Goal: Book appointment/travel/reservation

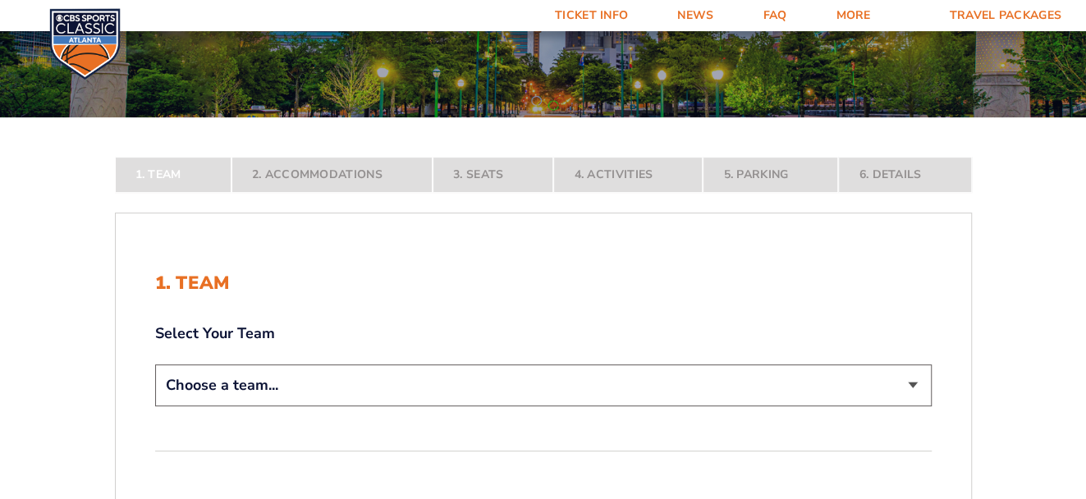
scroll to position [258, 0]
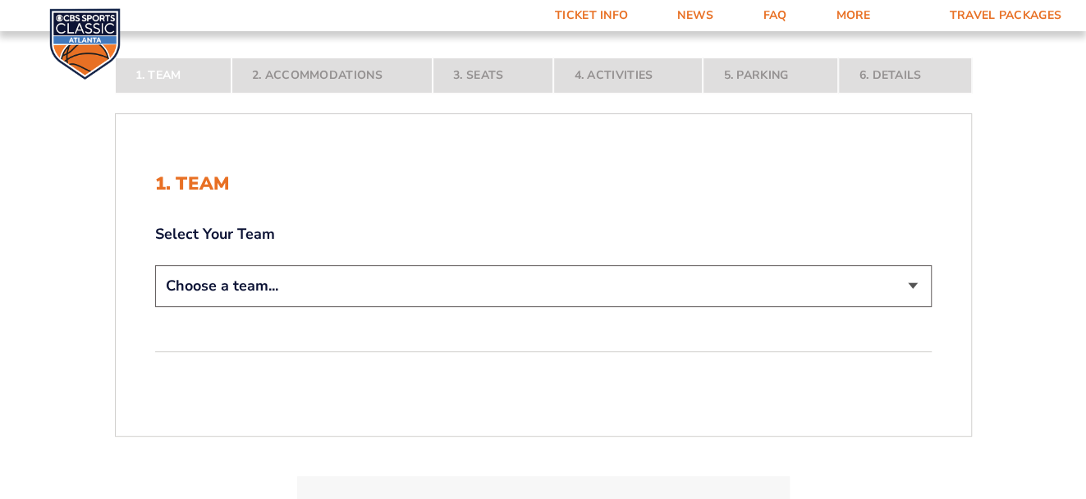
click at [914, 287] on select "Choose a team... [US_STATE] Wildcats [US_STATE] State Buckeyes [US_STATE] Tar H…" at bounding box center [543, 286] width 776 height 42
click at [155, 307] on select "Choose a team... [US_STATE] Wildcats [US_STATE] State Buckeyes [US_STATE] Tar H…" at bounding box center [543, 286] width 776 height 42
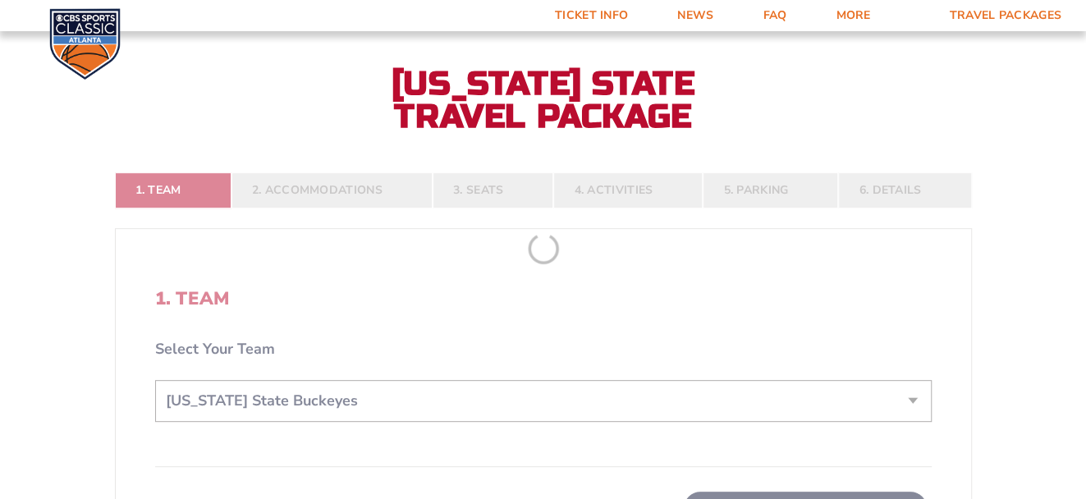
select select "12956"
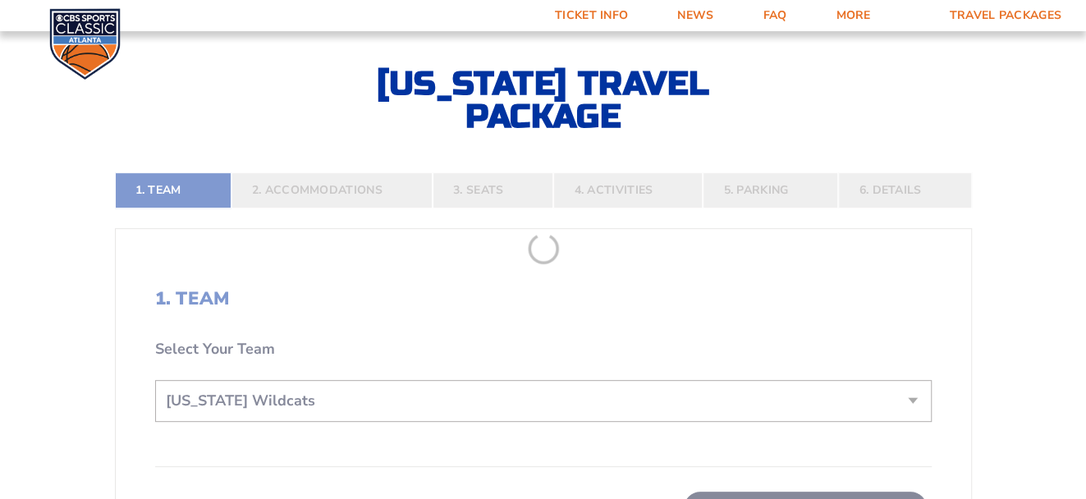
click at [1049, 386] on form "[US_STATE] [US_STATE] Travel Package [US_STATE][GEOGRAPHIC_DATA] [US_STATE] Sta…" at bounding box center [543, 262] width 1086 height 1041
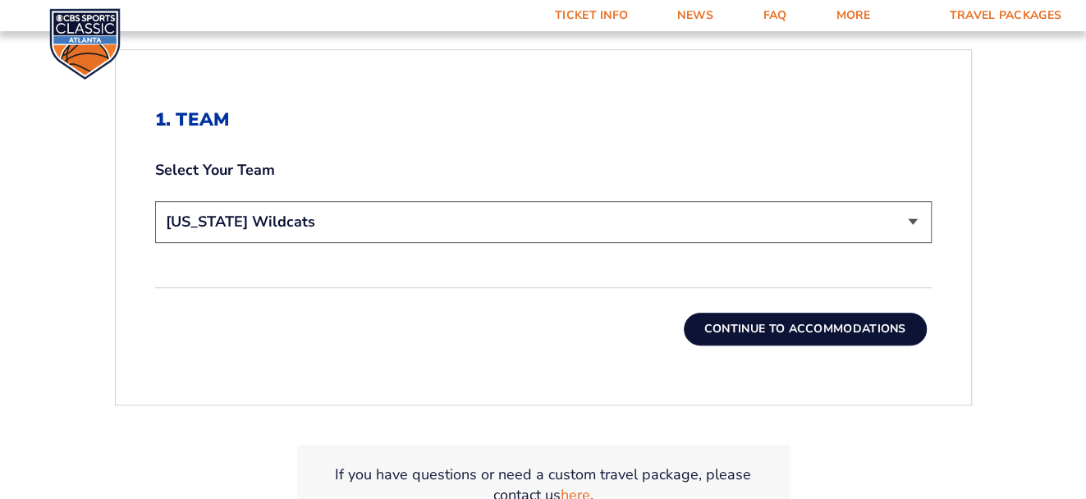
scroll to position [453, 0]
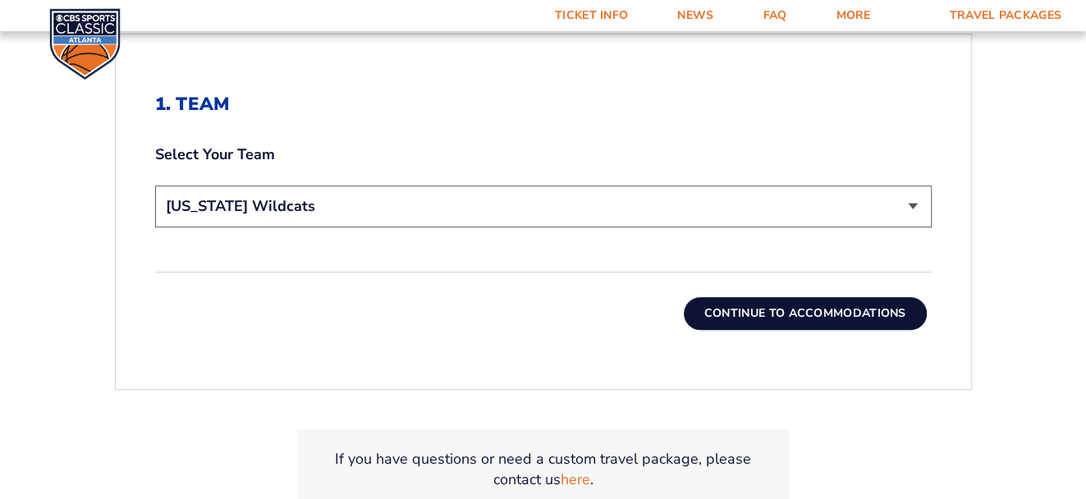
click at [845, 308] on button "Continue To Accommodations" at bounding box center [805, 313] width 243 height 33
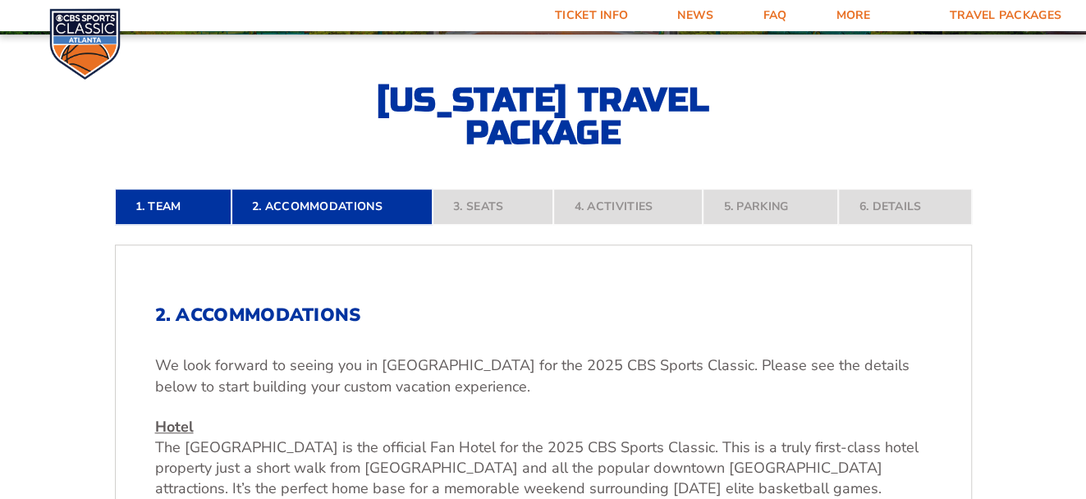
scroll to position [235, 0]
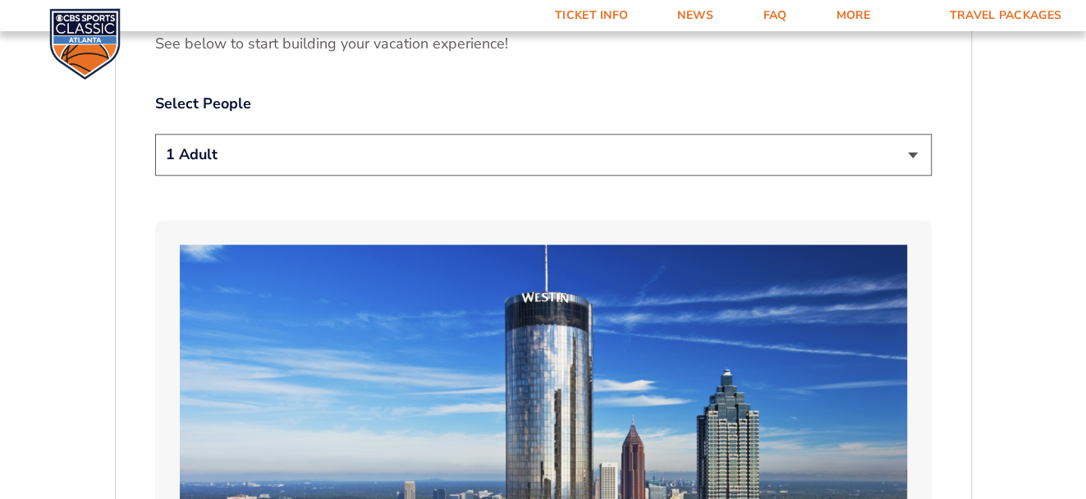
scroll to position [883, 0]
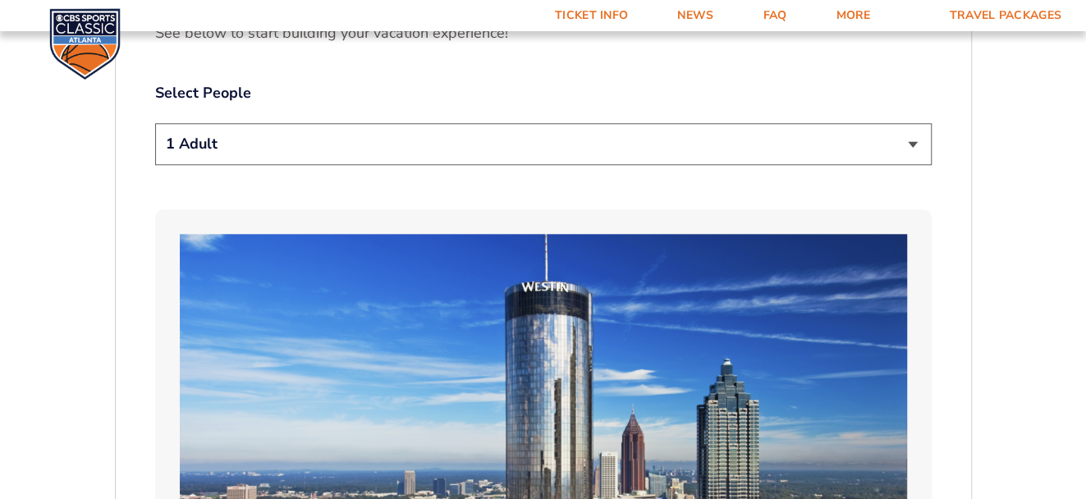
click at [912, 141] on select "1 Adult 2 Adults 3 Adults 4 Adults 2 Adults + 1 Child 2 Adults + 2 Children 2 A…" at bounding box center [543, 144] width 776 height 42
select select "2 Adults"
click at [155, 123] on select "1 Adult 2 Adults 3 Adults 4 Adults 2 Adults + 1 Child 2 Adults + 2 Children 2 A…" at bounding box center [543, 144] width 776 height 42
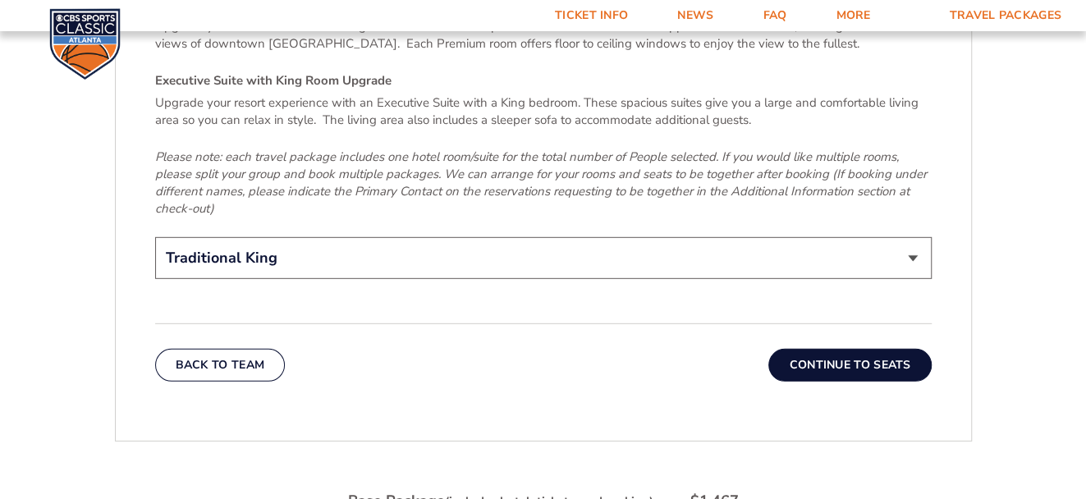
scroll to position [2568, 0]
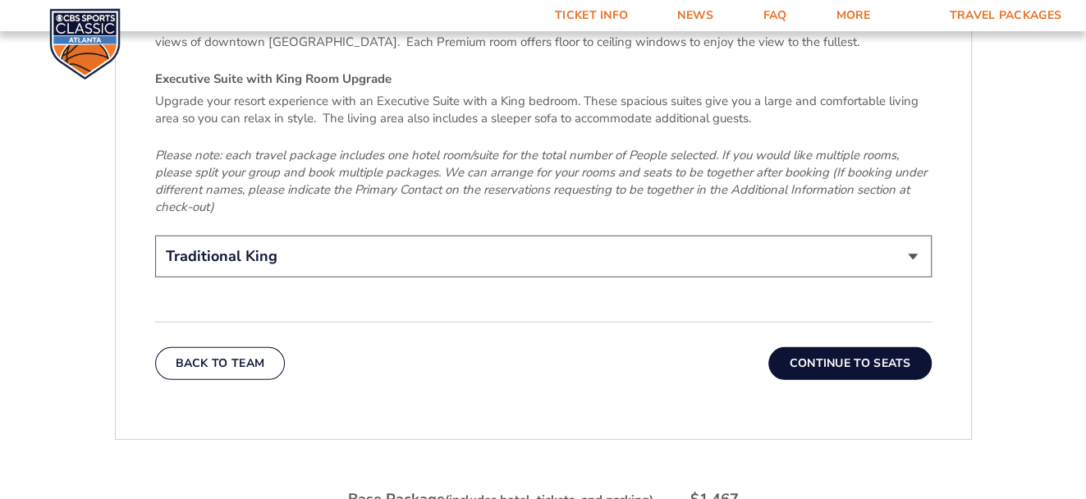
click at [899, 347] on button "Continue To Seats" at bounding box center [849, 363] width 162 height 33
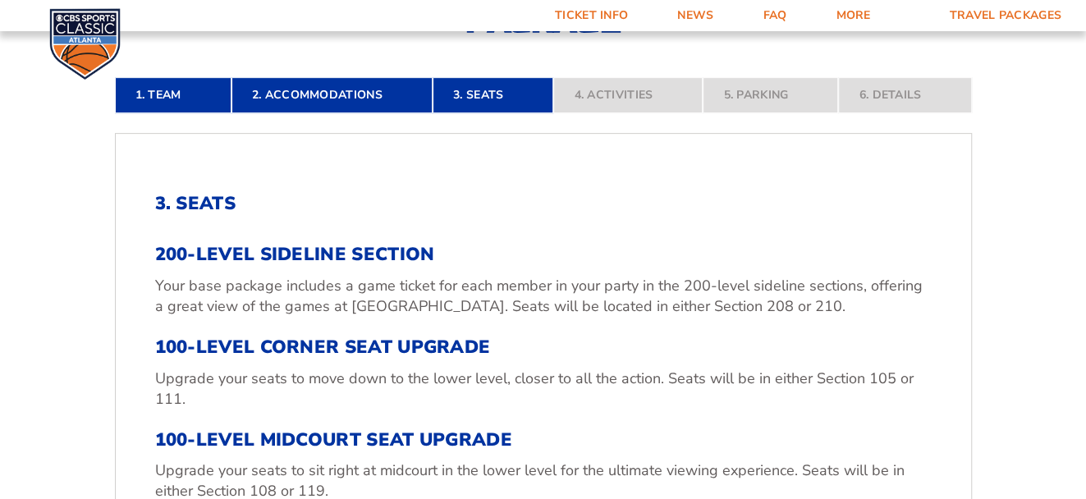
scroll to position [235, 0]
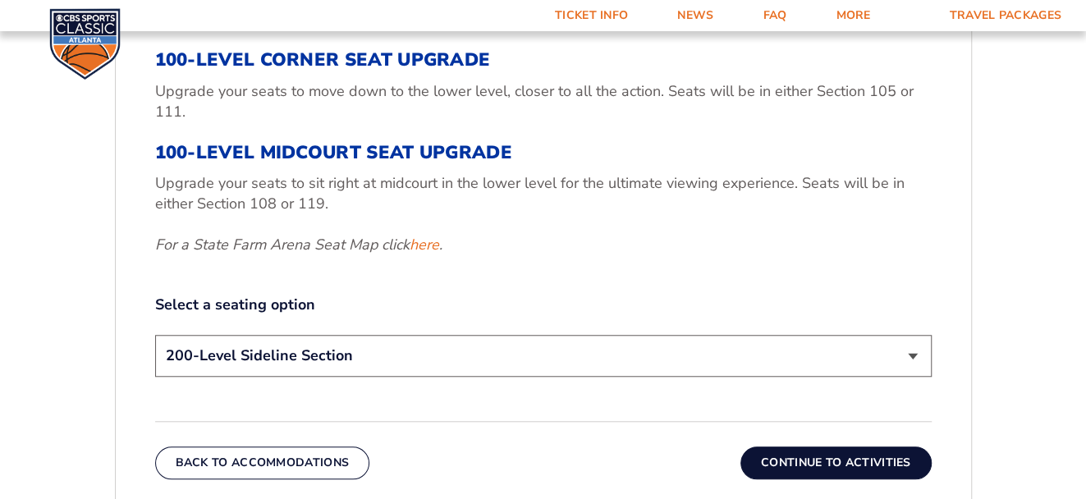
scroll to position [656, 0]
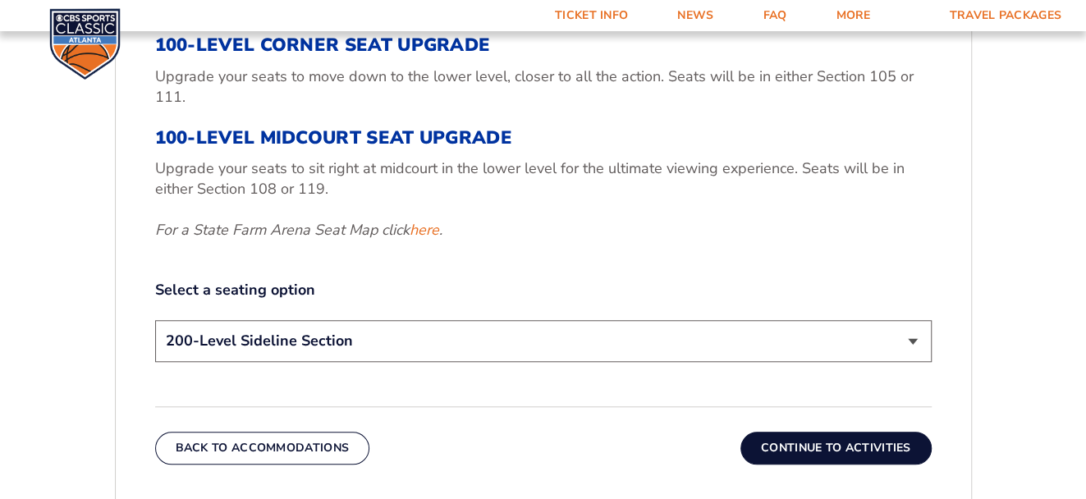
click at [825, 450] on button "Continue To Activities" at bounding box center [835, 448] width 191 height 33
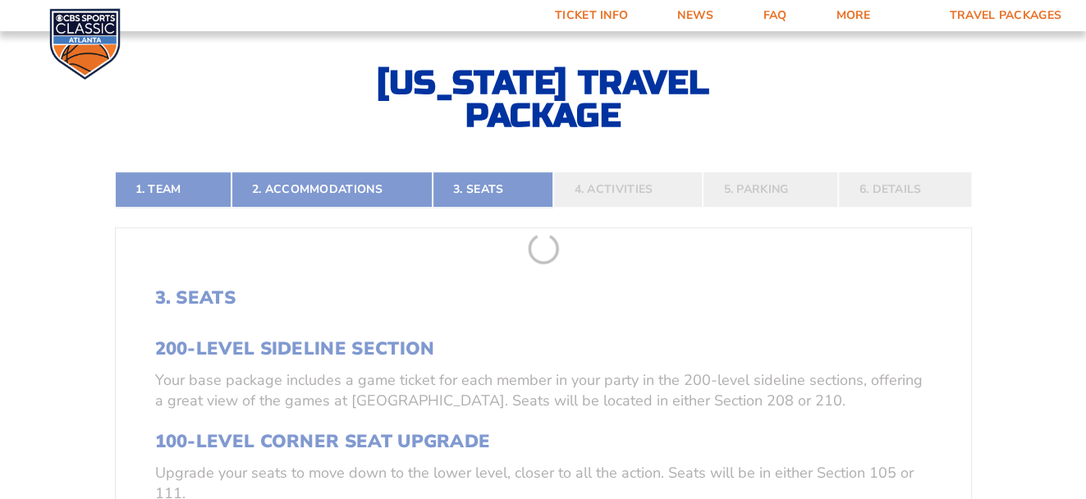
scroll to position [235, 0]
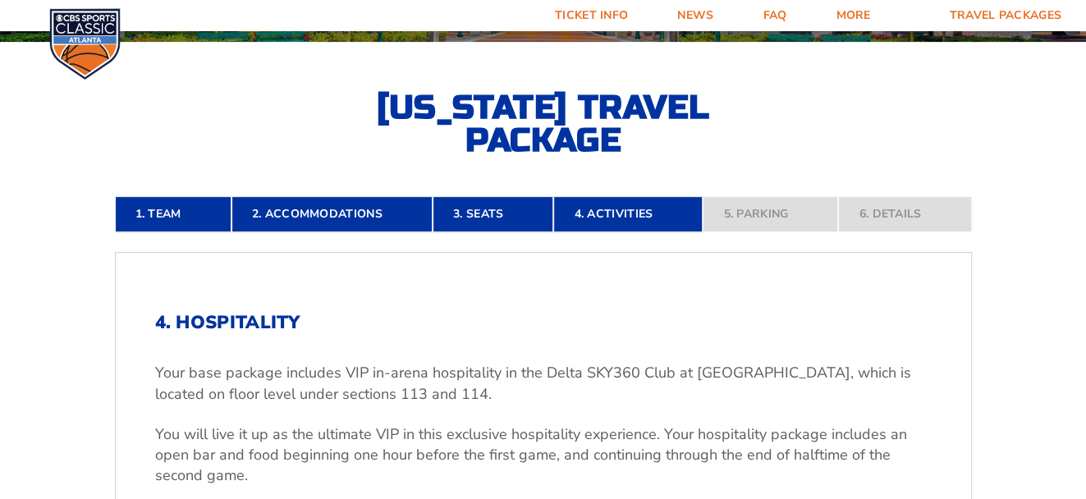
click at [1036, 371] on form "[US_STATE] [US_STATE] Travel Package [US_STATE][GEOGRAPHIC_DATA] [US_STATE] Sta…" at bounding box center [543, 452] width 1086 height 1375
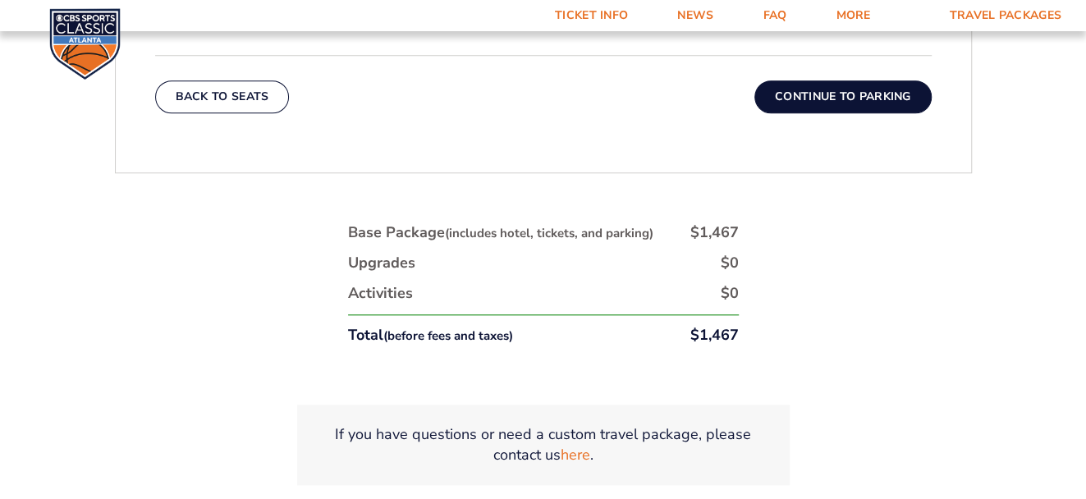
scroll to position [818, 0]
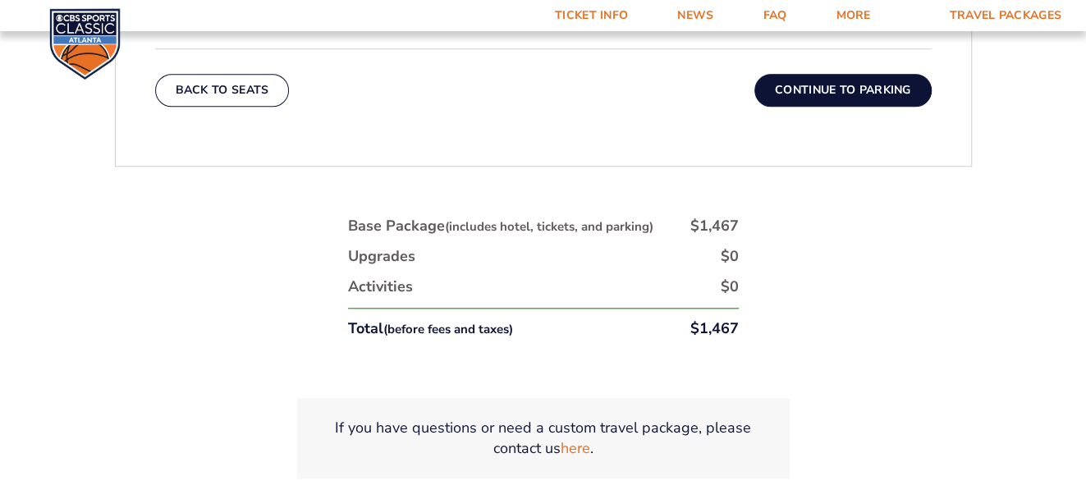
click at [844, 93] on button "Continue To Parking" at bounding box center [842, 90] width 177 height 33
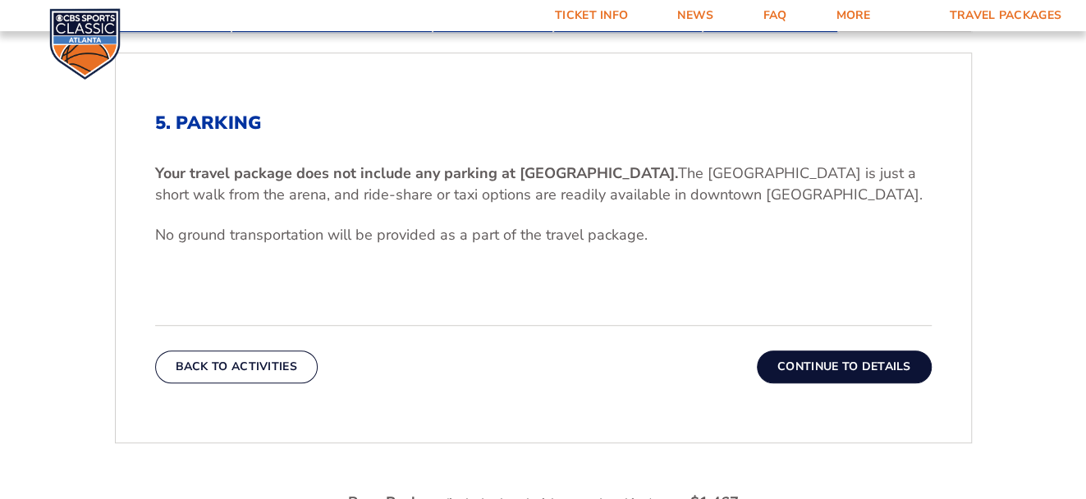
scroll to position [462, 0]
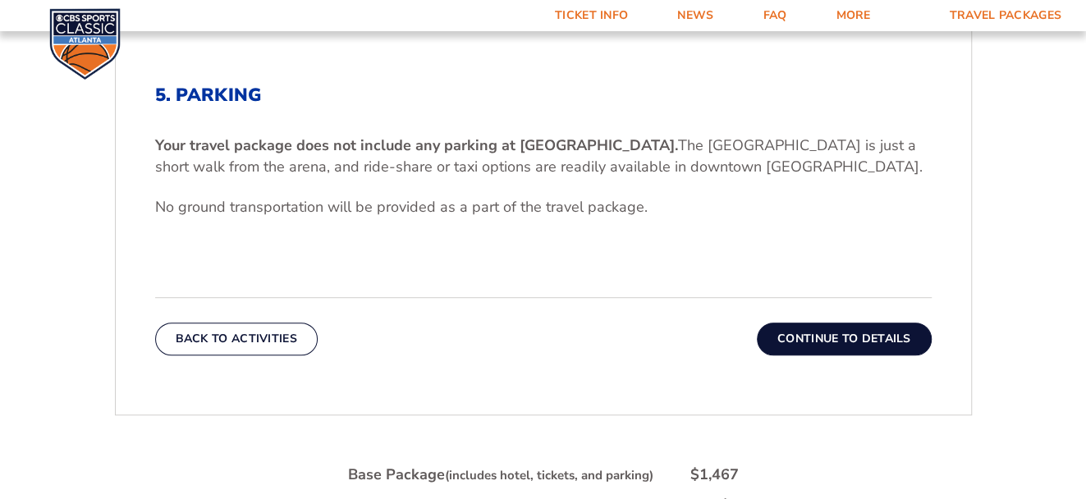
click at [800, 342] on button "Continue To Details" at bounding box center [844, 338] width 175 height 33
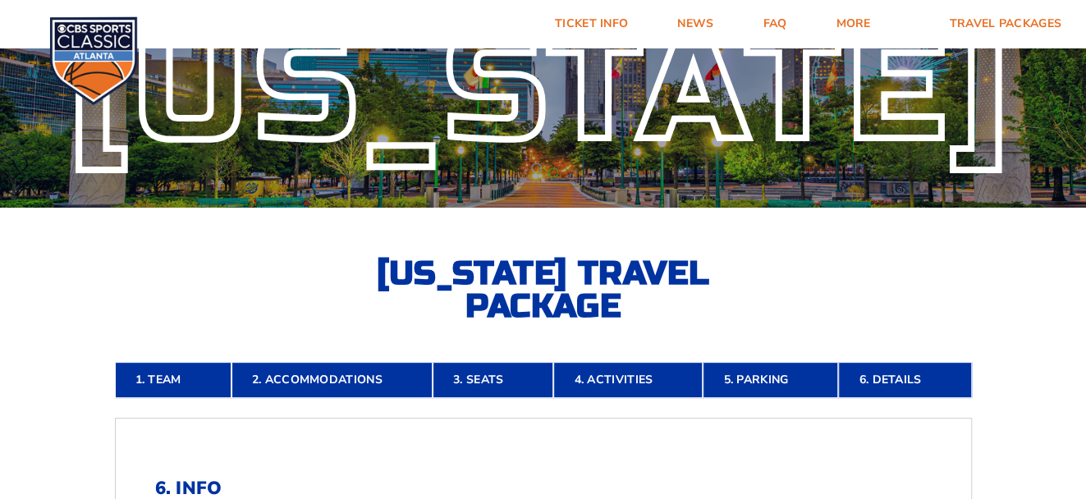
scroll to position [0, 0]
